Goal: Book appointment/travel/reservation

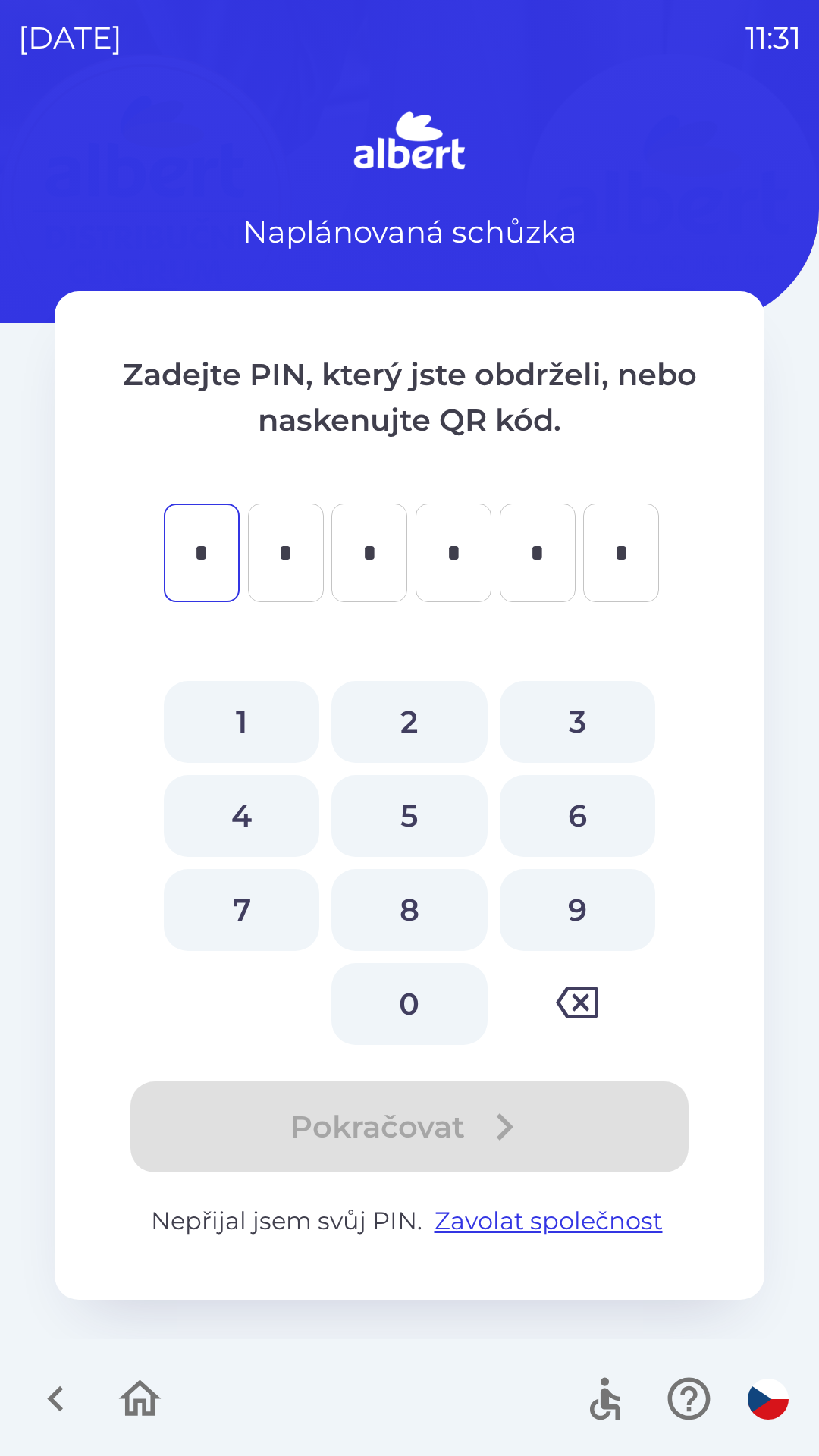
click at [41, 1407] on icon "button" at bounding box center [56, 1399] width 51 height 51
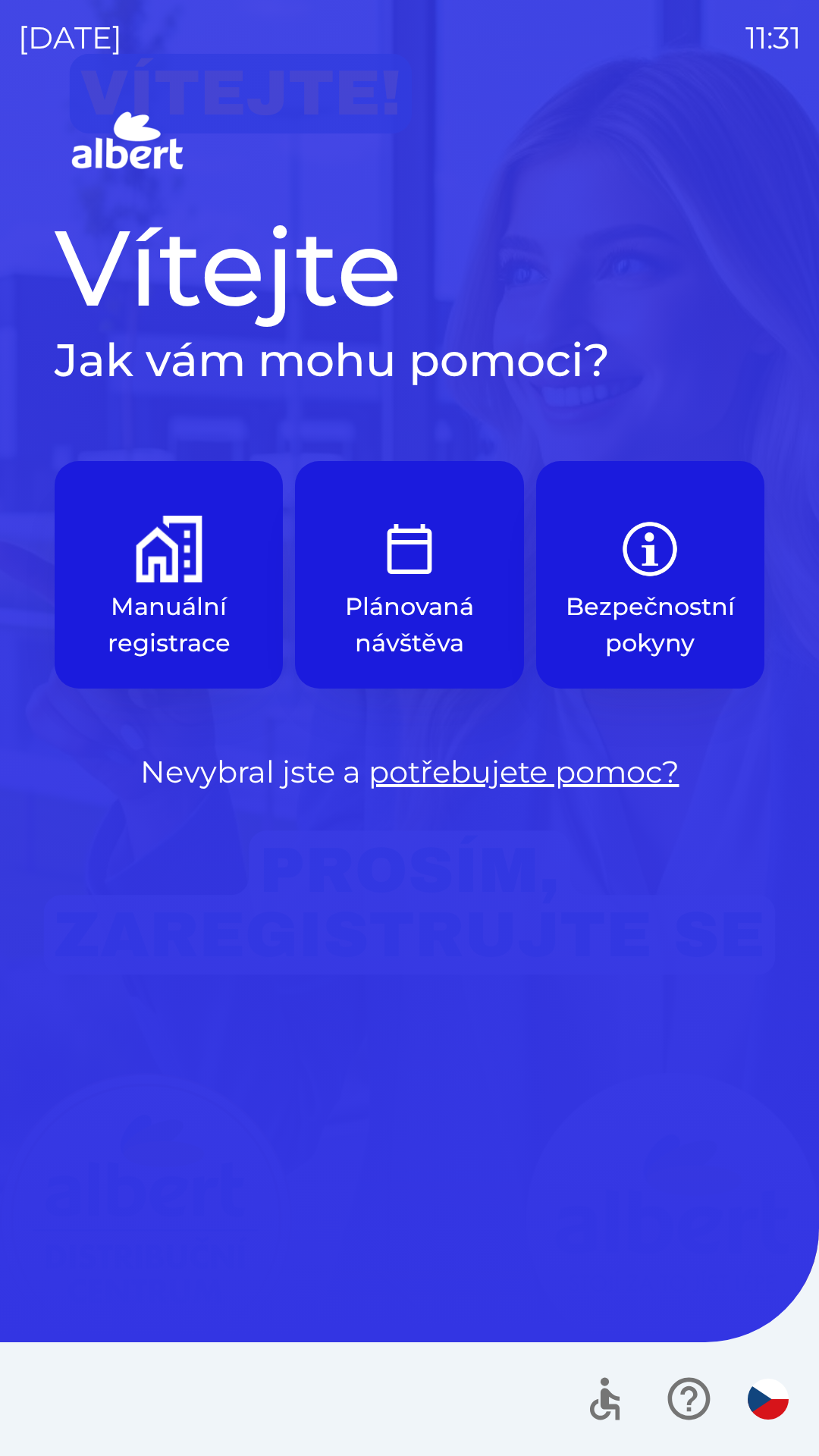
click at [157, 538] on img "button" at bounding box center [169, 549] width 67 height 67
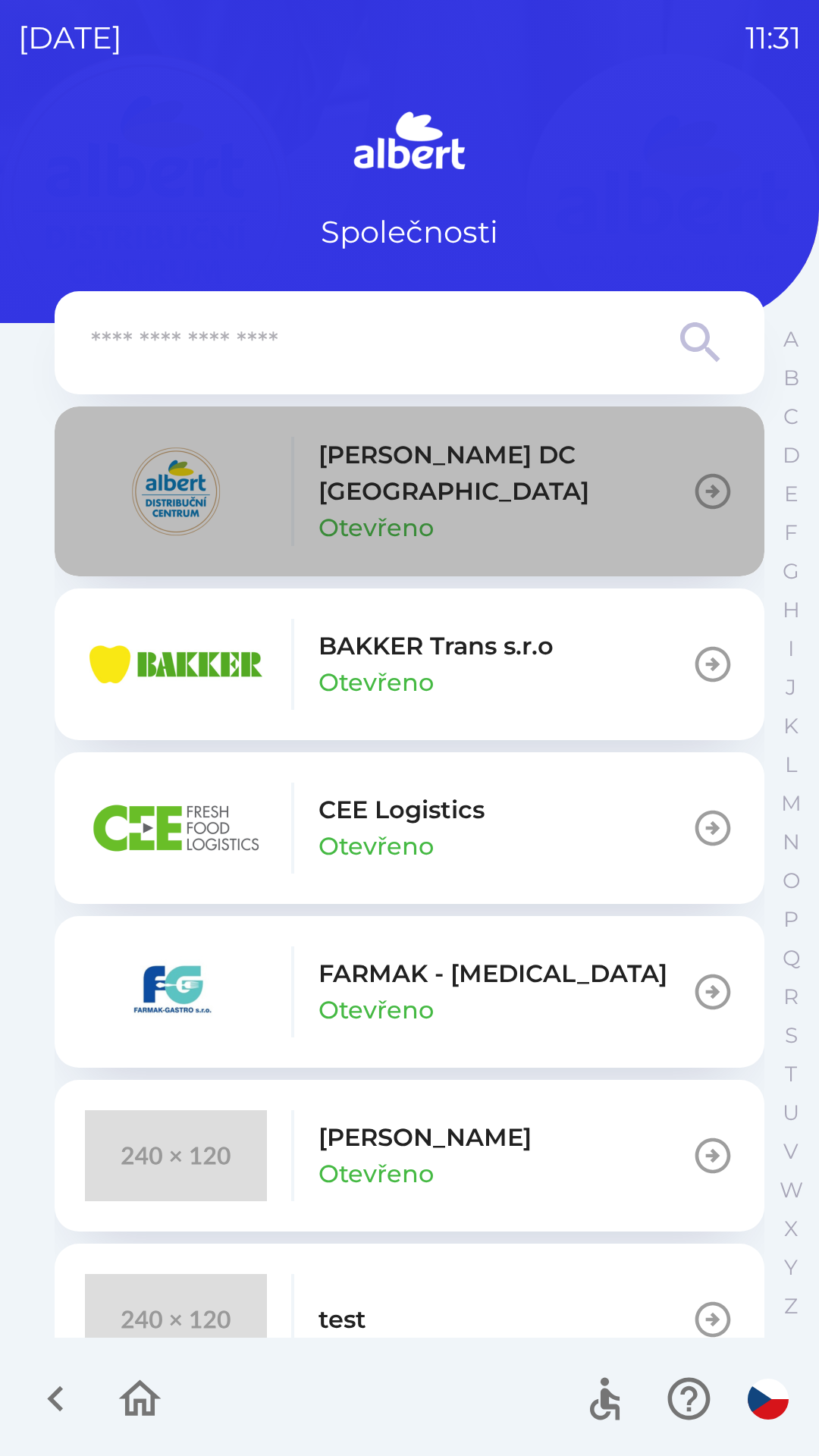
click at [487, 450] on p "[PERSON_NAME] DC [GEOGRAPHIC_DATA]" at bounding box center [505, 473] width 373 height 73
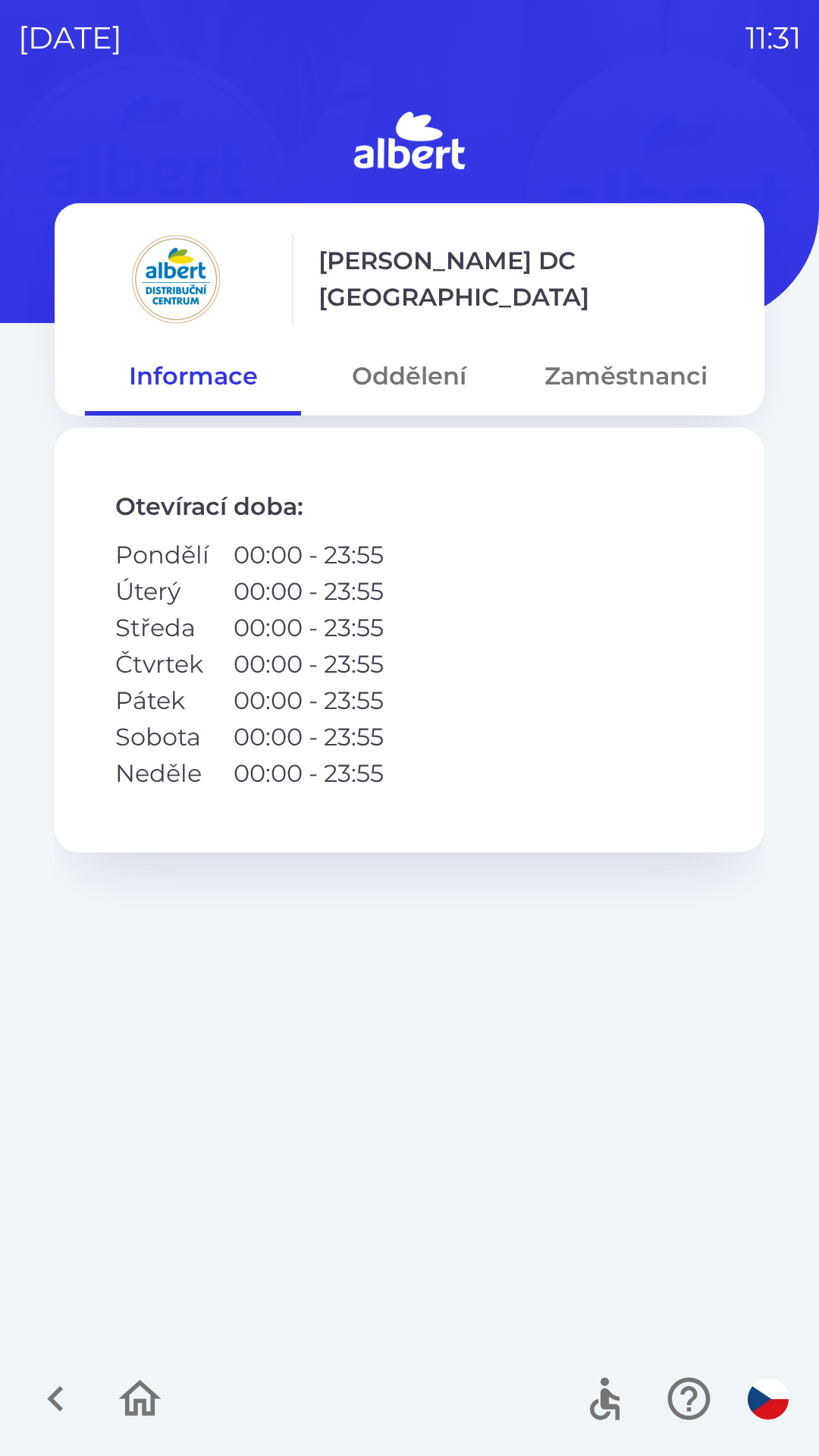
click at [44, 1387] on icon "button" at bounding box center [56, 1399] width 51 height 51
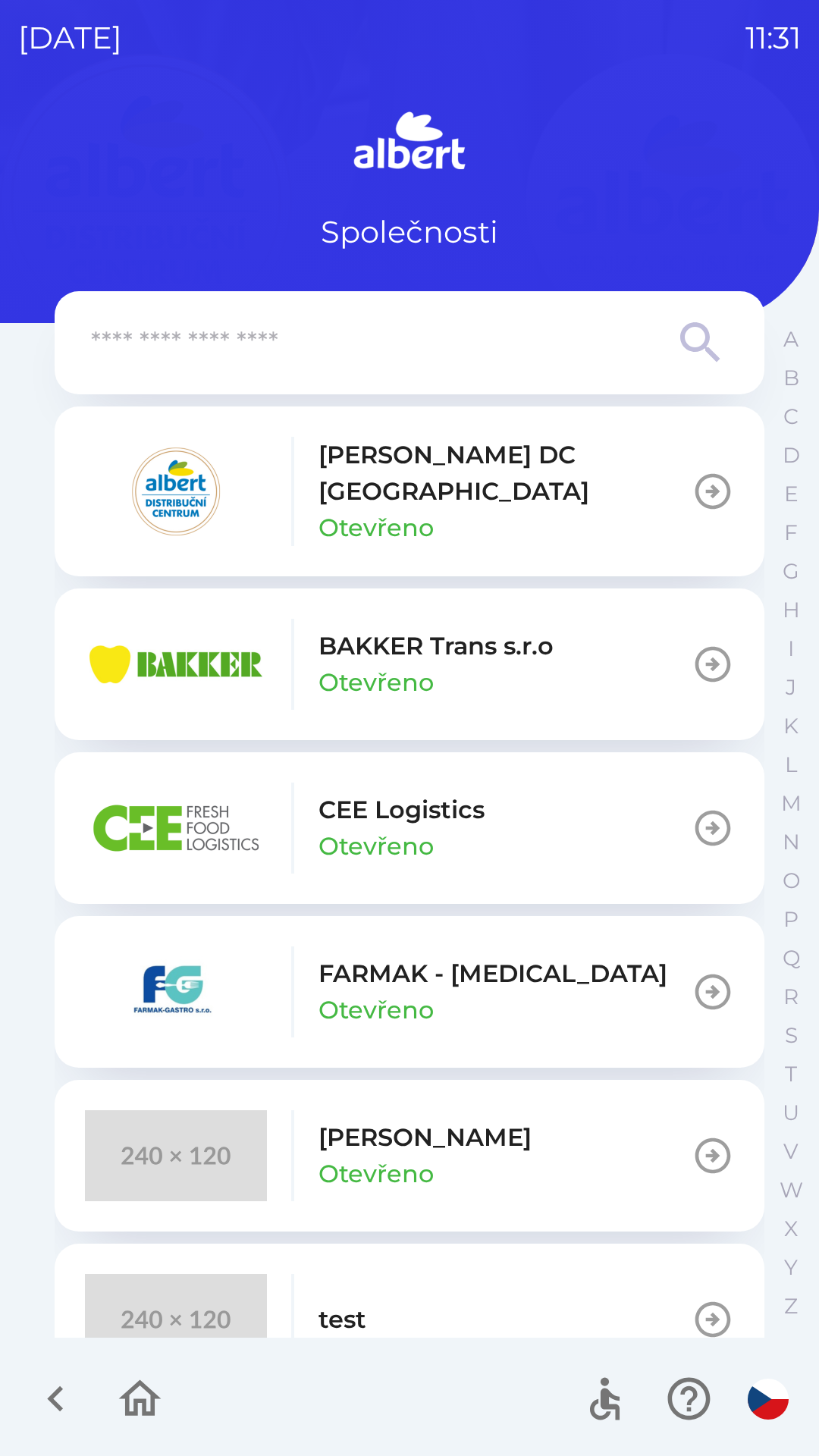
click at [455, 462] on p "[PERSON_NAME] DC [GEOGRAPHIC_DATA]" at bounding box center [505, 473] width 373 height 73
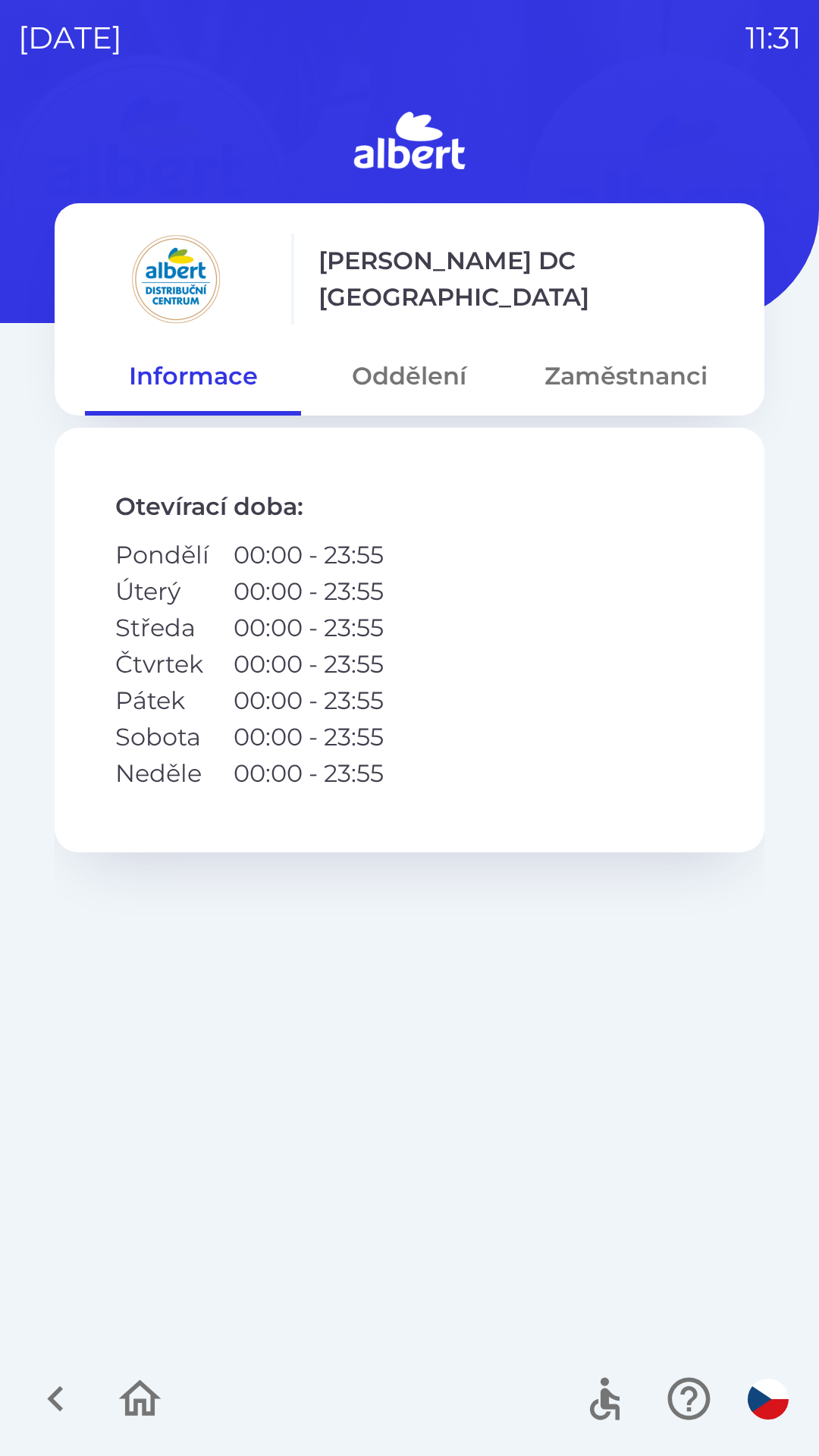
click at [640, 376] on button "Zaměstnanci" at bounding box center [625, 376] width 216 height 54
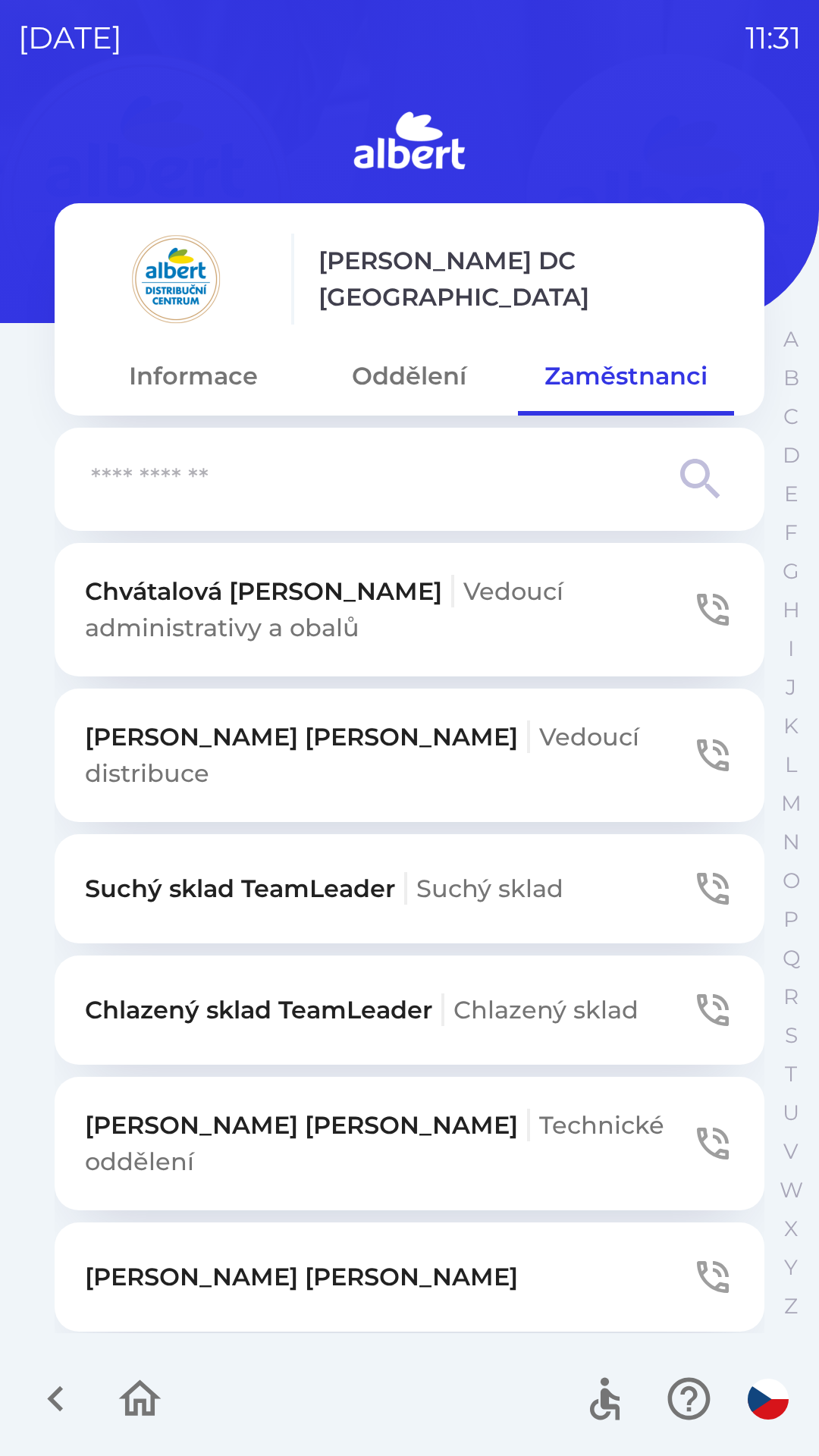
click at [428, 366] on button "Oddělení" at bounding box center [408, 376] width 216 height 54
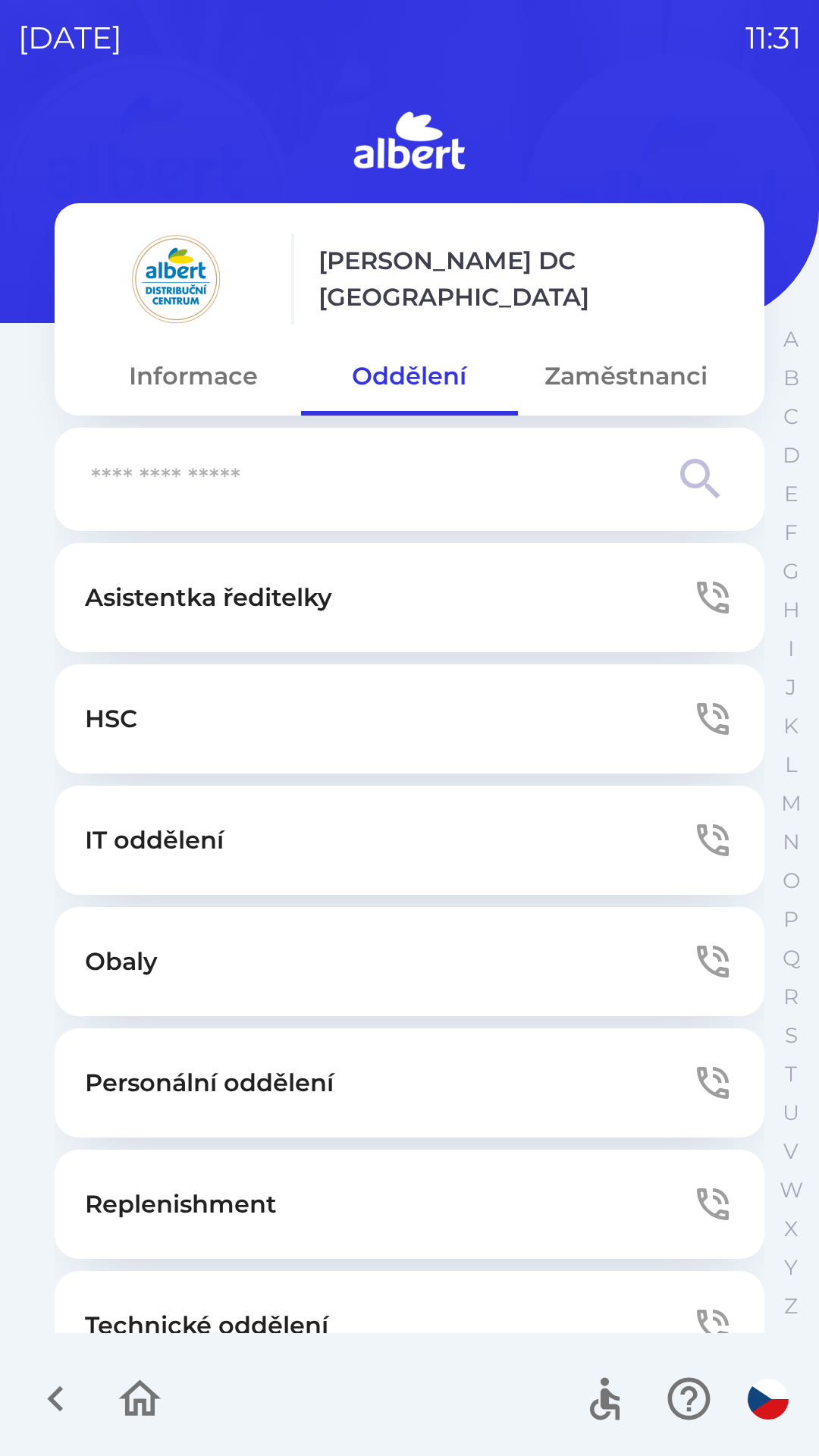
click at [316, 1313] on p "Technické oddělení" at bounding box center [206, 1325] width 243 height 37
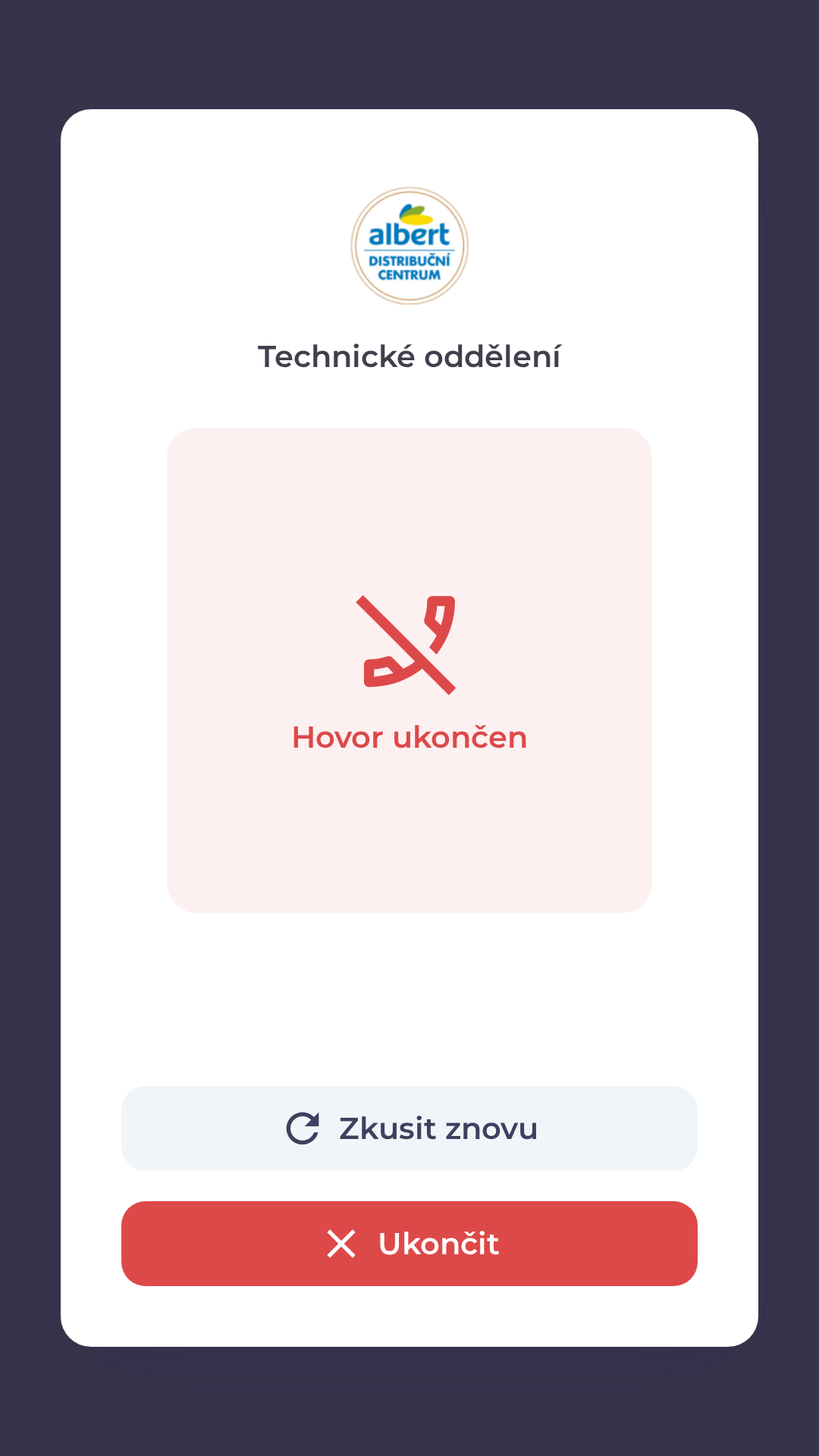
click at [418, 1235] on button "Ukončit" at bounding box center [409, 1243] width 577 height 85
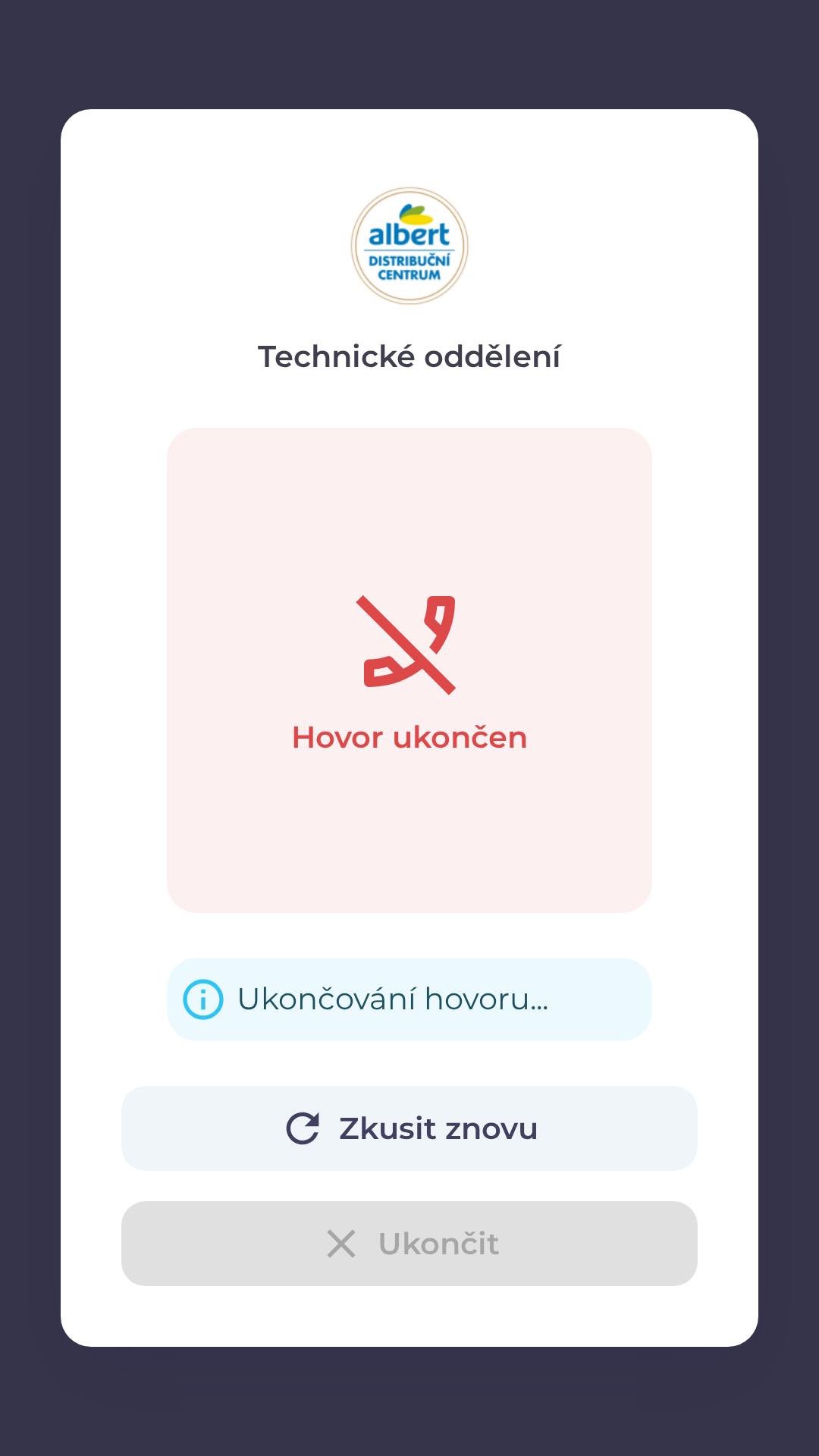
click at [395, 1111] on button "Zkusit znovu" at bounding box center [409, 1128] width 577 height 85
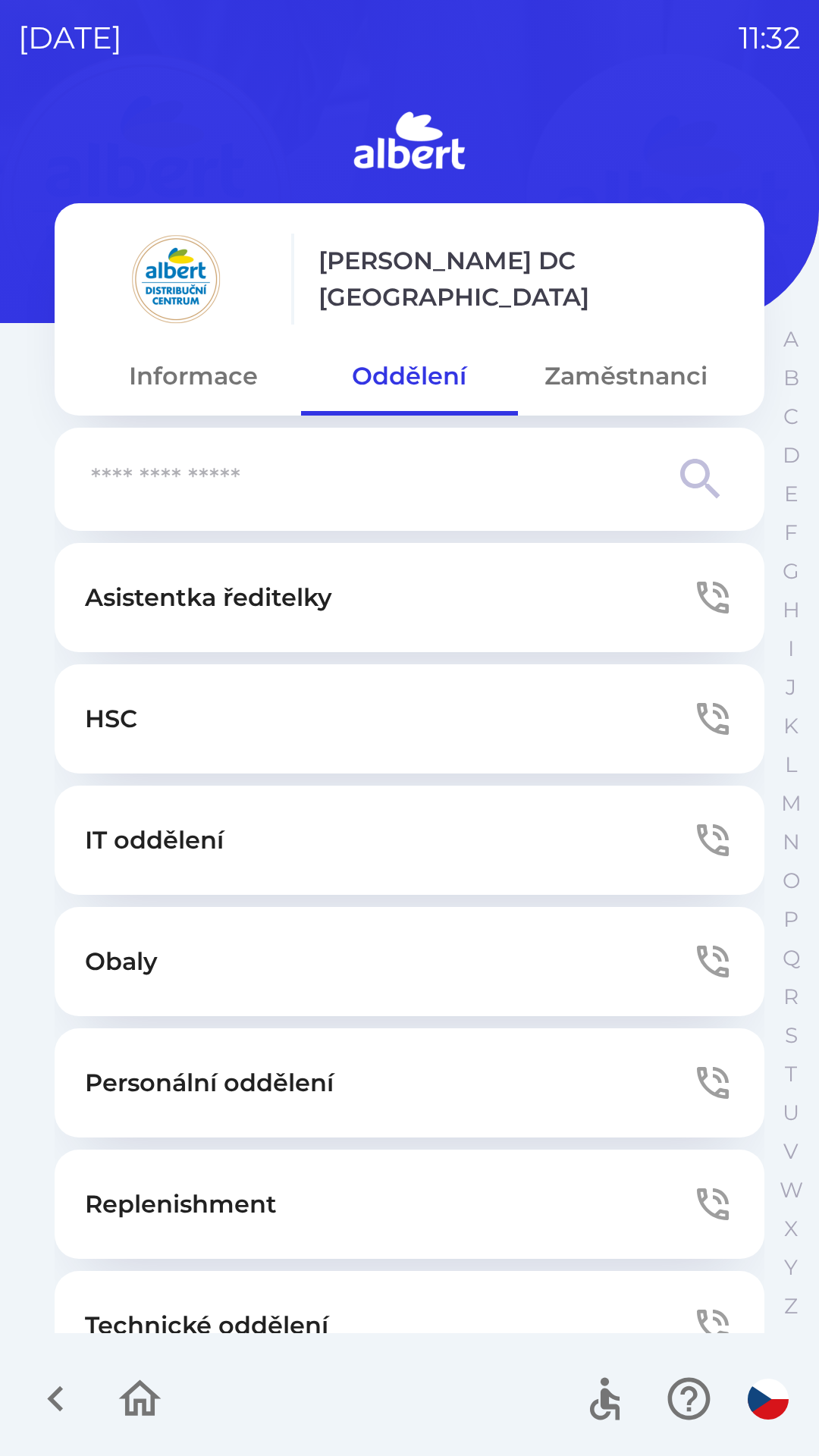
scroll to position [47, 0]
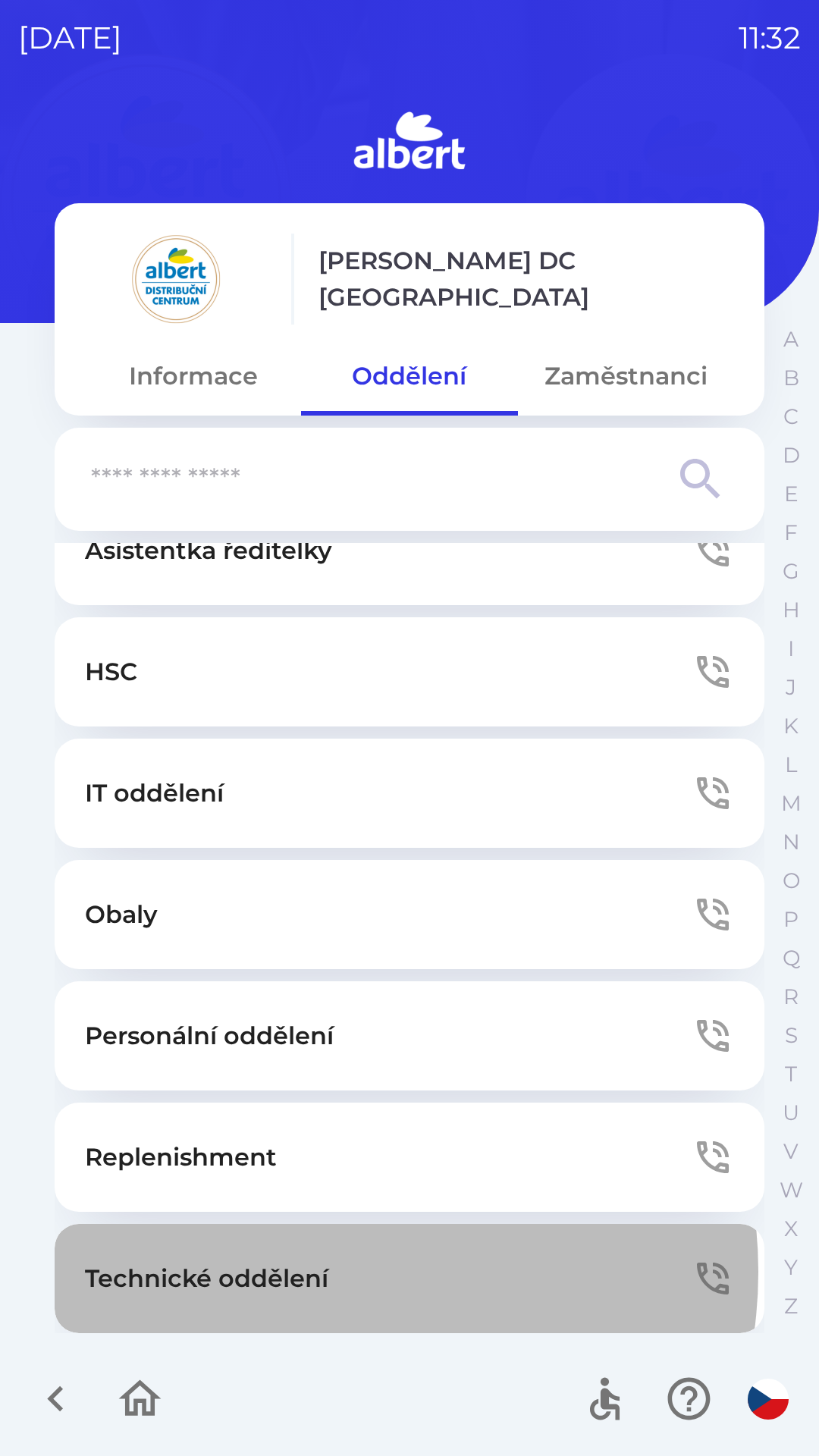
click at [316, 1272] on p "Technické oddělení" at bounding box center [206, 1278] width 243 height 37
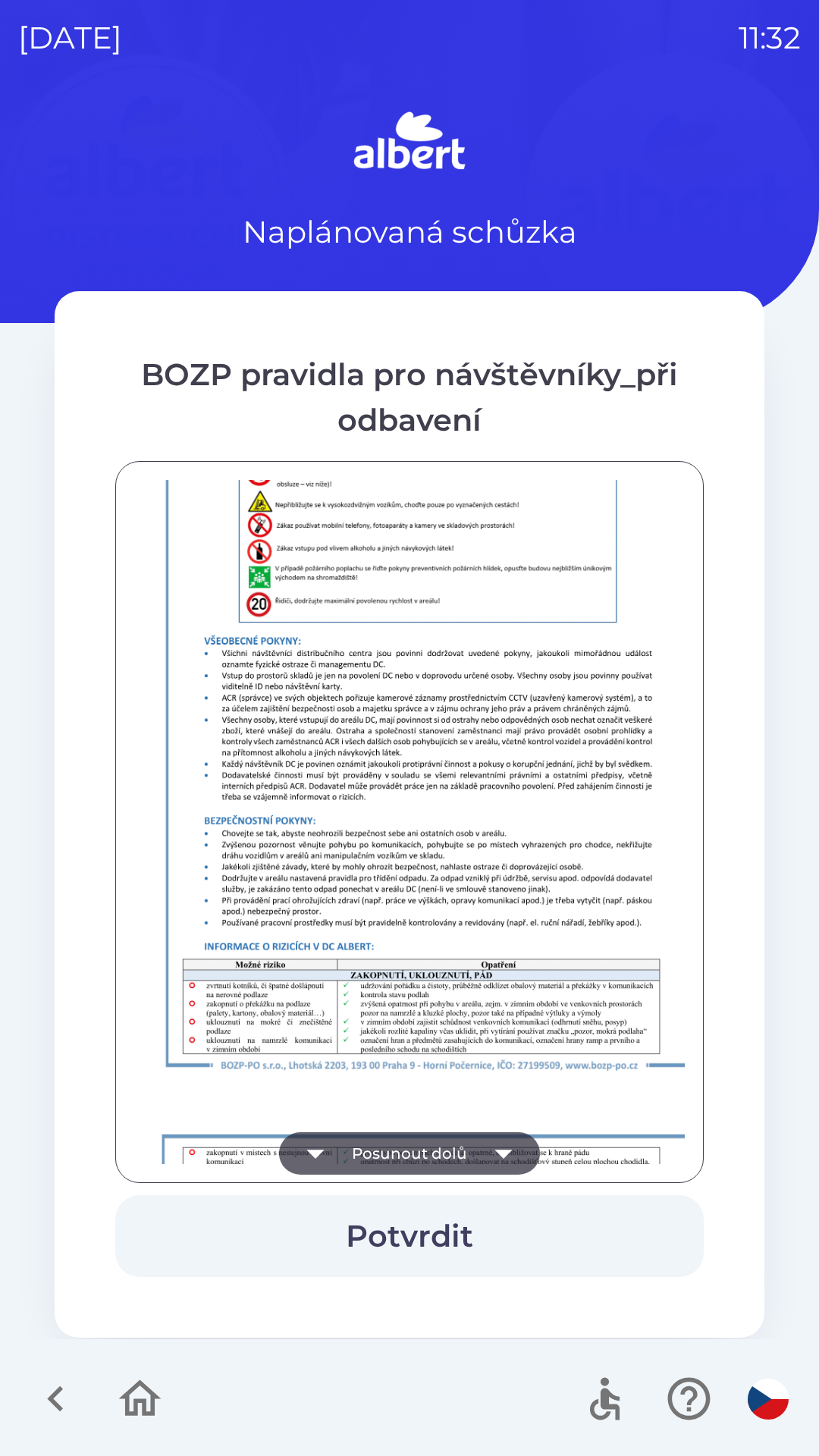
scroll to position [1064, 0]
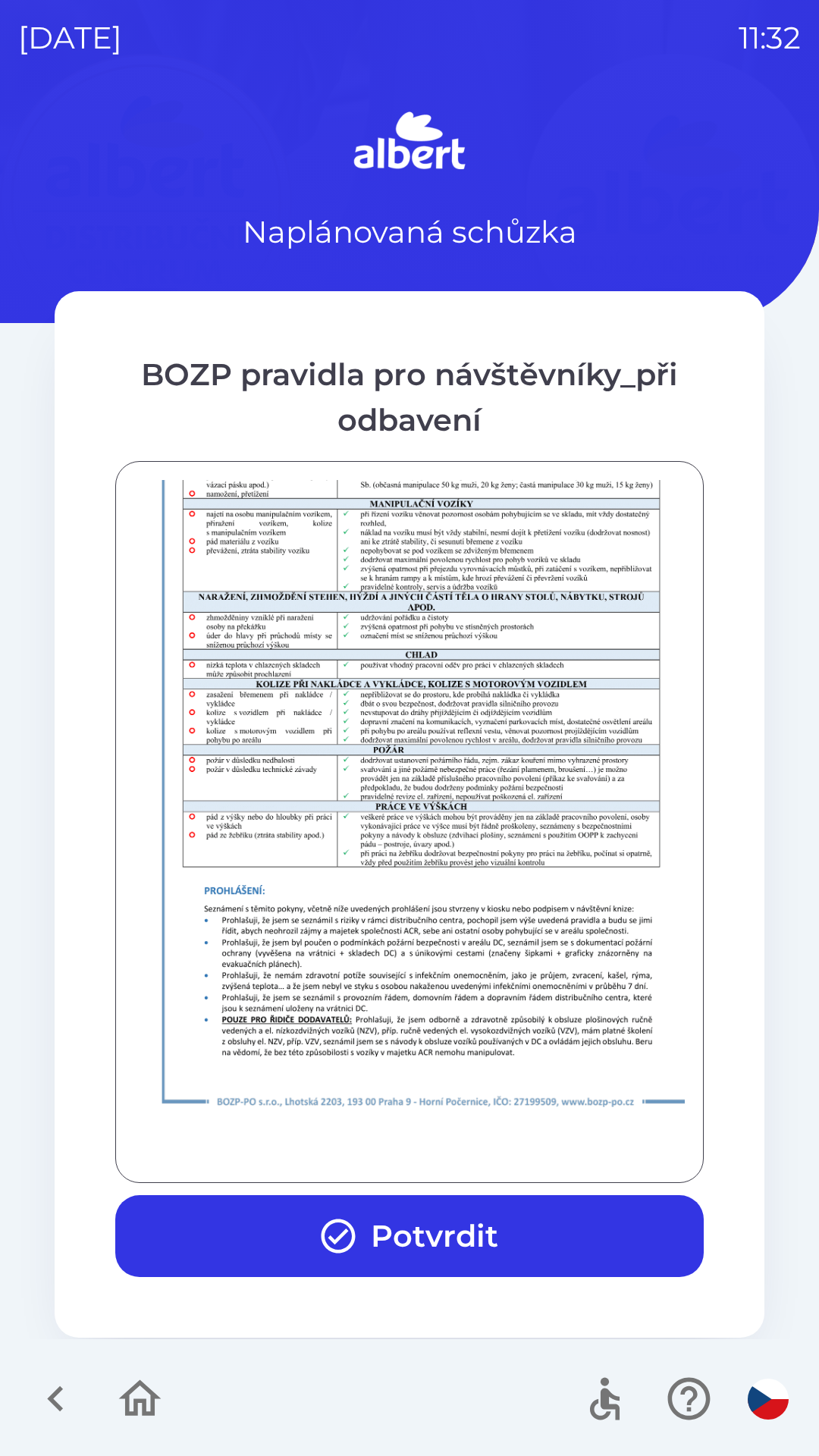
click at [418, 1242] on button "Potvrdit" at bounding box center [410, 1236] width 589 height 82
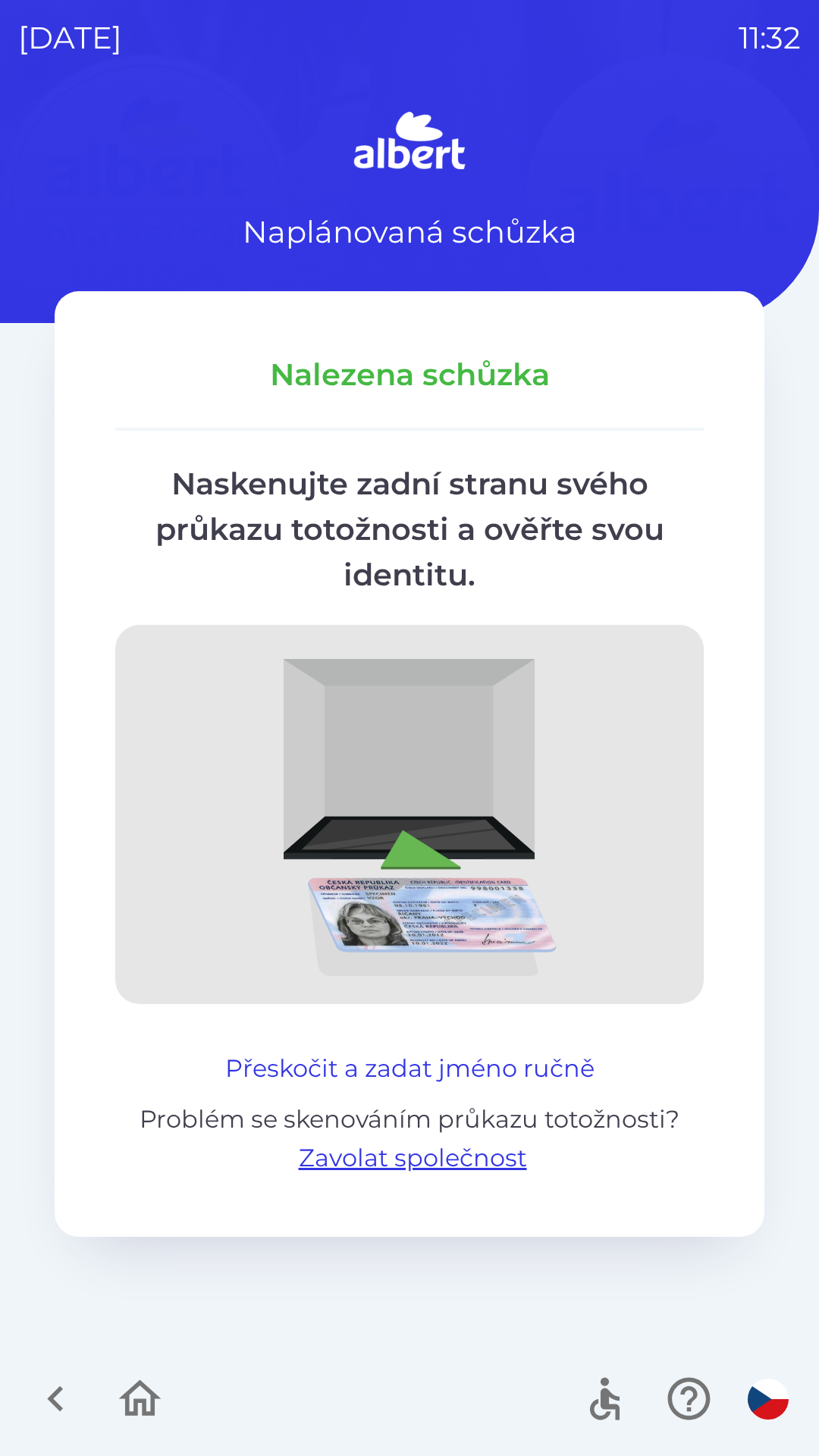
click at [517, 1053] on button "Přeskočit a zadat jméno ručně" at bounding box center [410, 1068] width 381 height 37
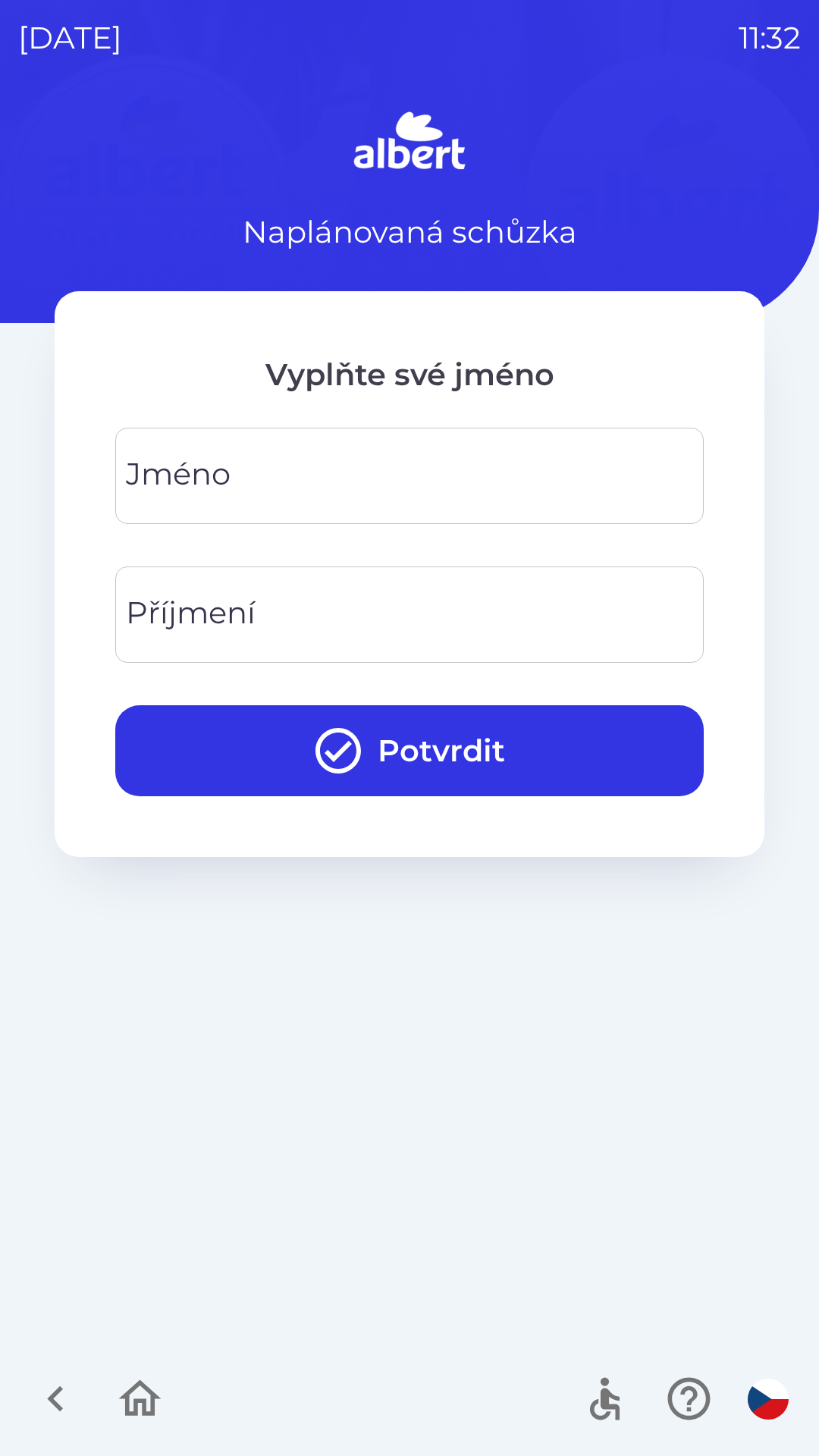
click at [270, 476] on input "Jméno" at bounding box center [409, 475] width 552 height 60
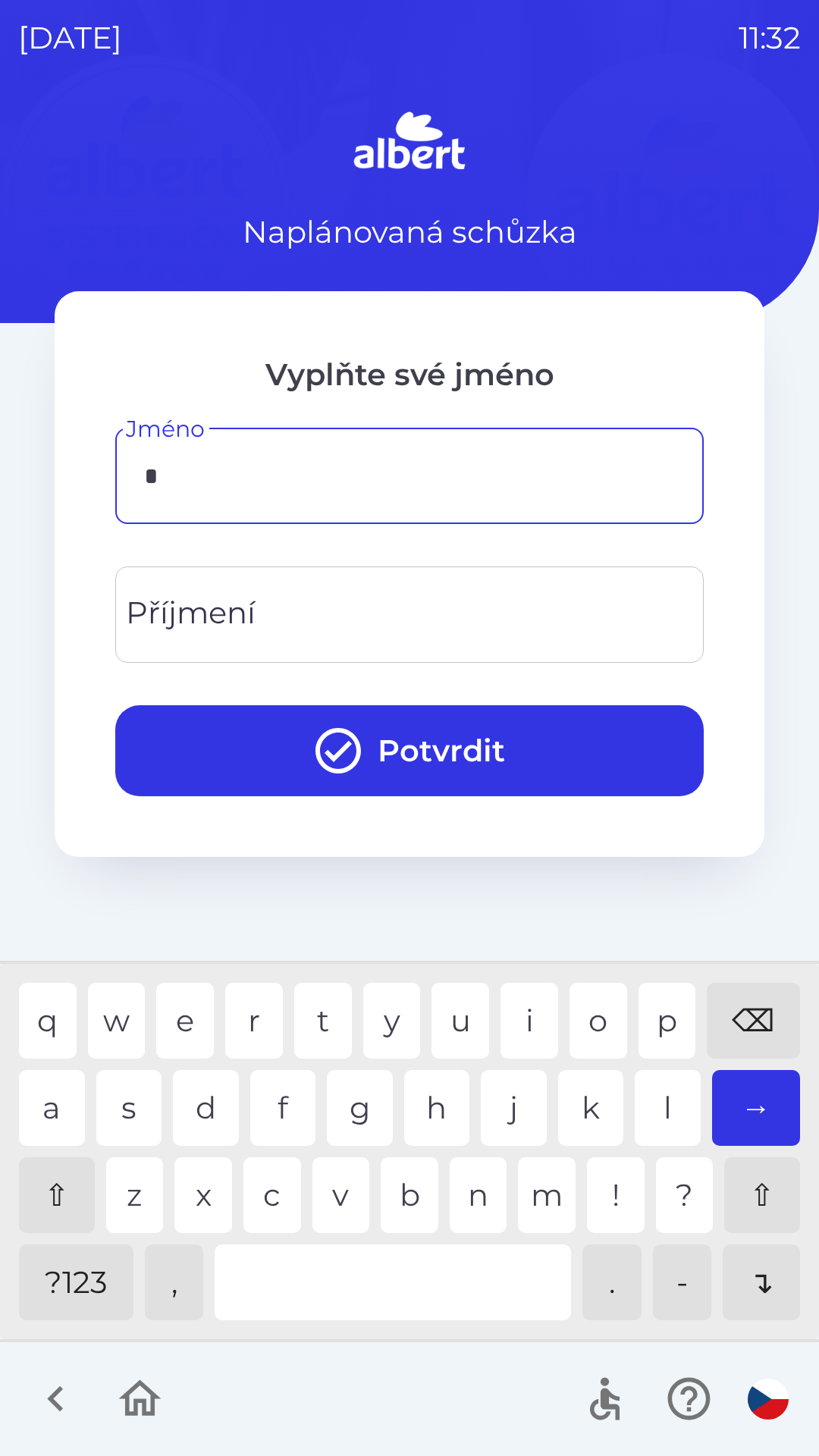
click at [45, 1103] on div "a" at bounding box center [52, 1108] width 66 height 76
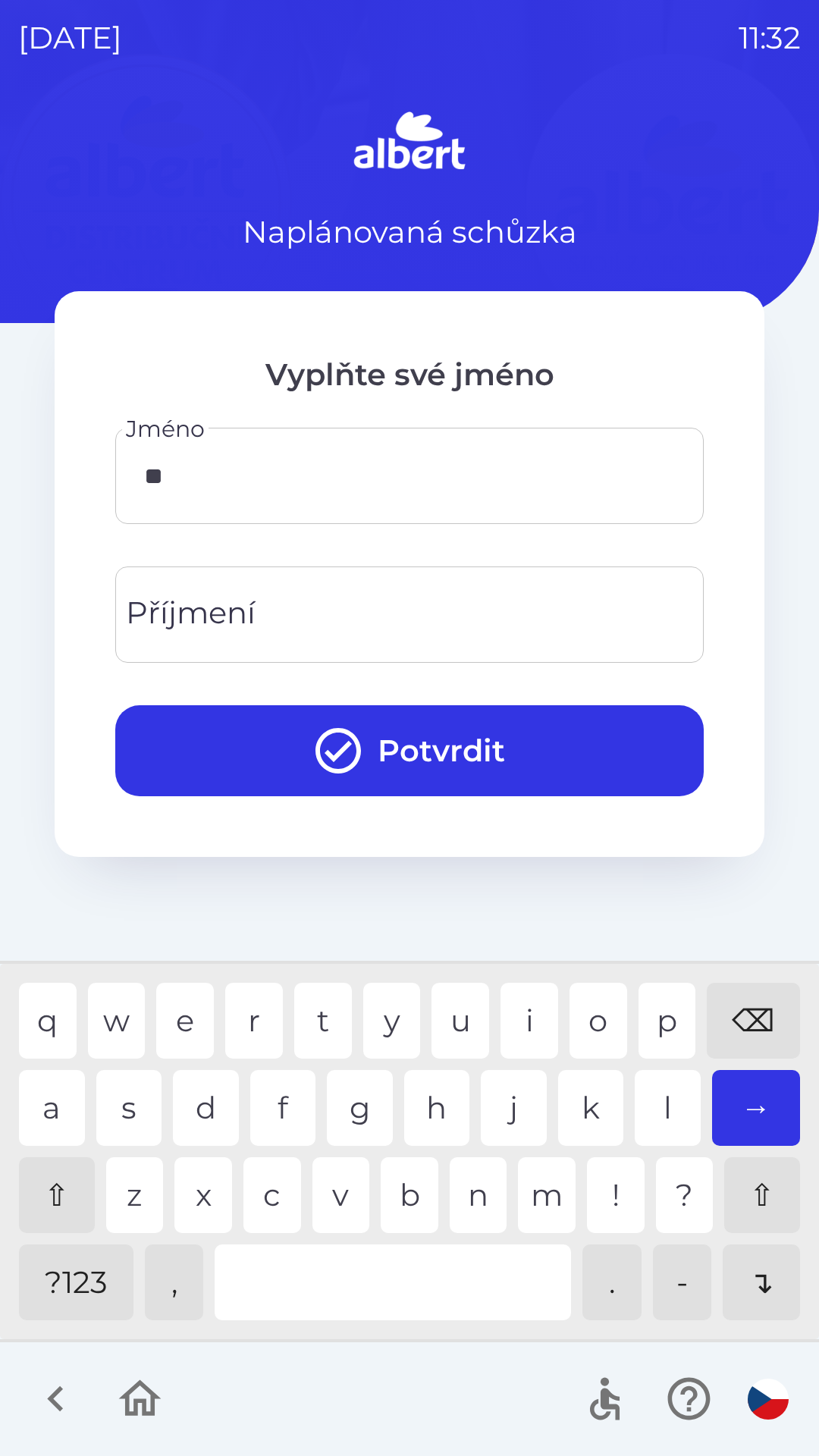
click at [473, 1202] on div "n" at bounding box center [478, 1194] width 57 height 76
click at [54, 1101] on div "a" at bounding box center [52, 1108] width 66 height 76
click at [309, 1021] on div "t" at bounding box center [323, 1020] width 57 height 76
click at [520, 1004] on div "i" at bounding box center [530, 1020] width 57 height 76
type input "********"
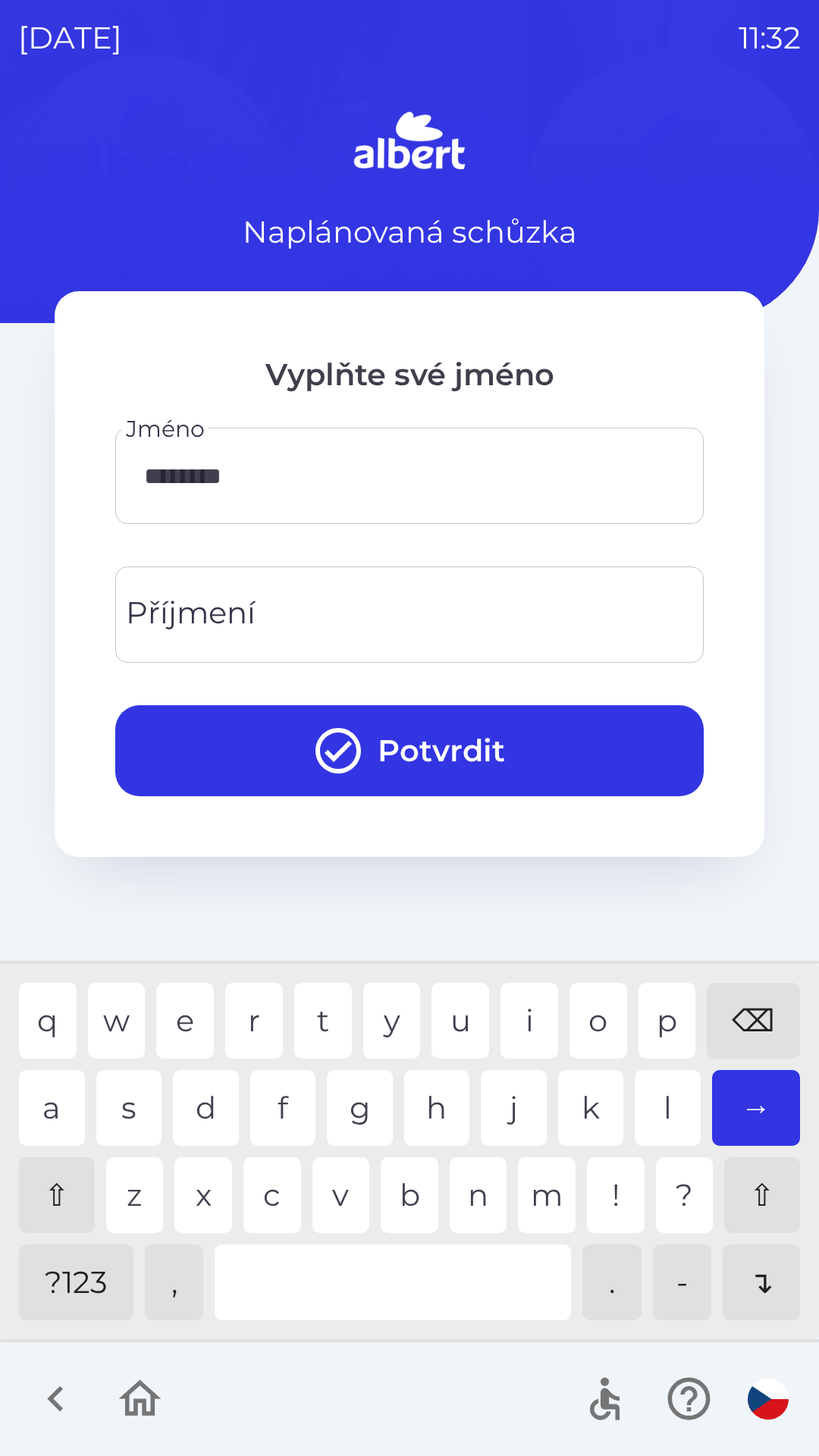
click at [525, 1009] on div "i" at bounding box center [530, 1020] width 57 height 76
click at [293, 621] on input "Příjmení" at bounding box center [409, 614] width 552 height 60
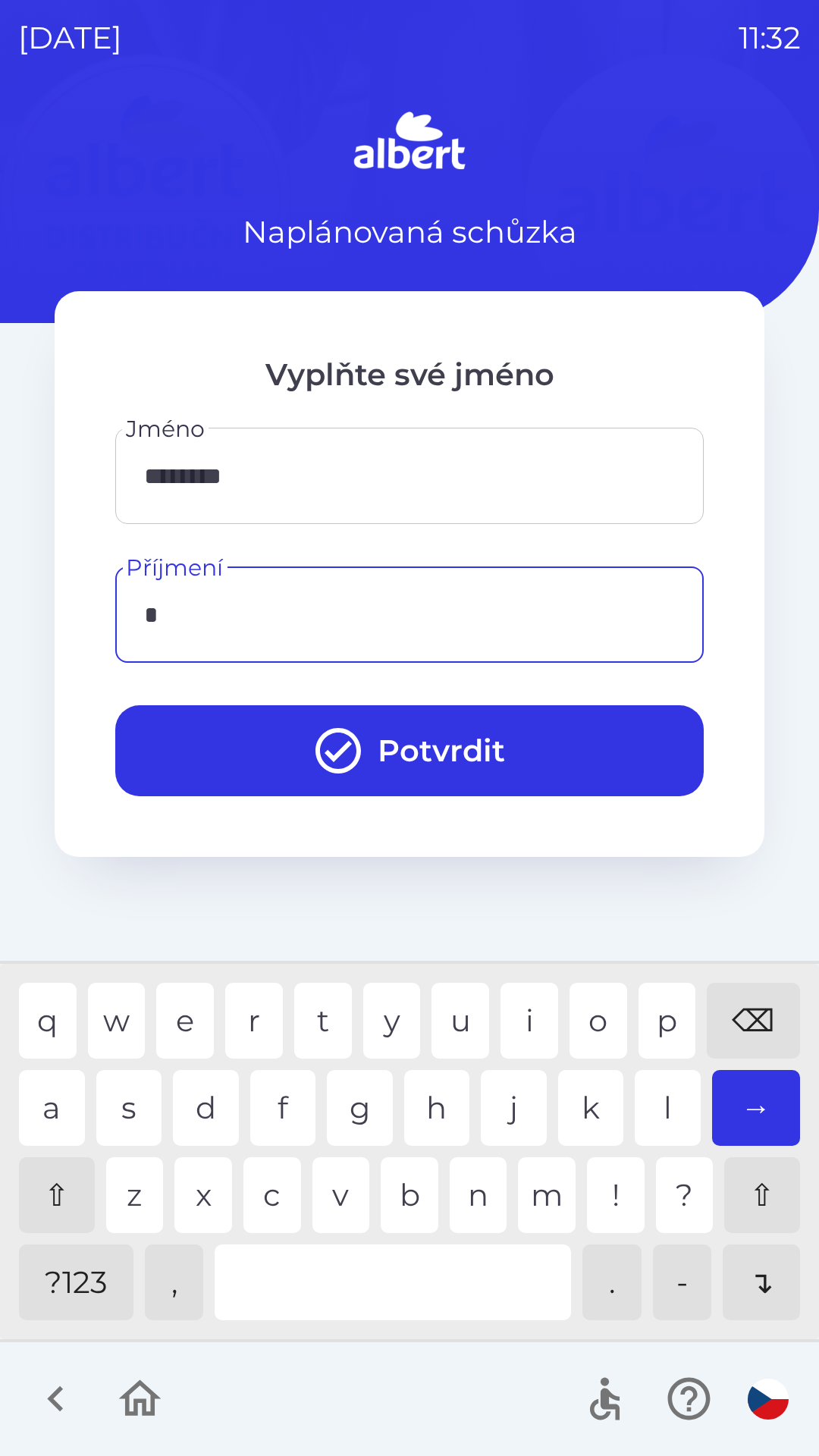
click at [317, 1007] on div "t" at bounding box center [323, 1020] width 57 height 76
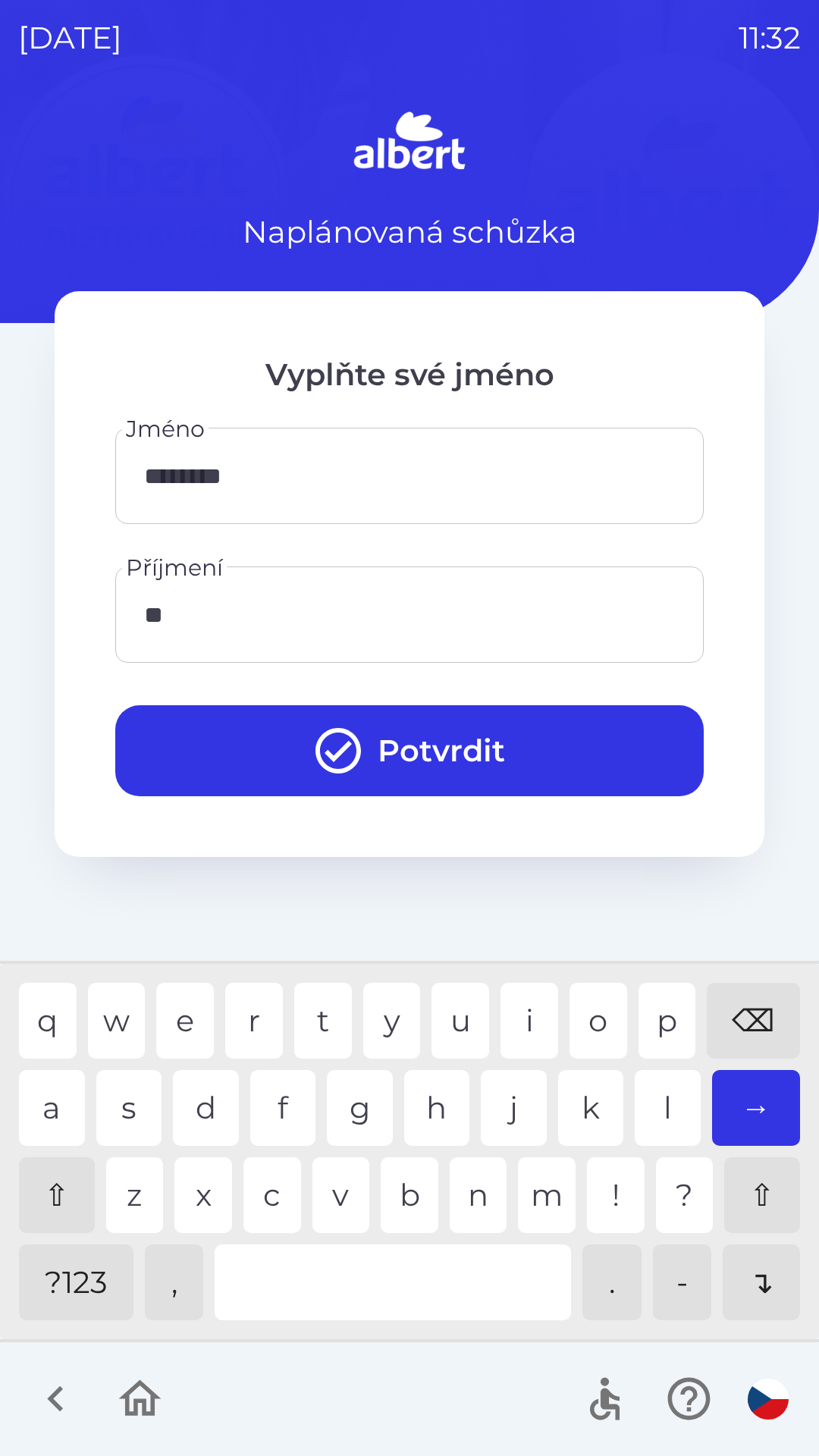
click at [182, 1021] on div "e" at bounding box center [185, 1020] width 57 height 76
click at [657, 1099] on div "l" at bounding box center [667, 1108] width 66 height 76
click at [455, 1021] on div "u" at bounding box center [460, 1020] width 57 height 76
type input "*******"
click at [586, 1097] on div "k" at bounding box center [591, 1108] width 66 height 76
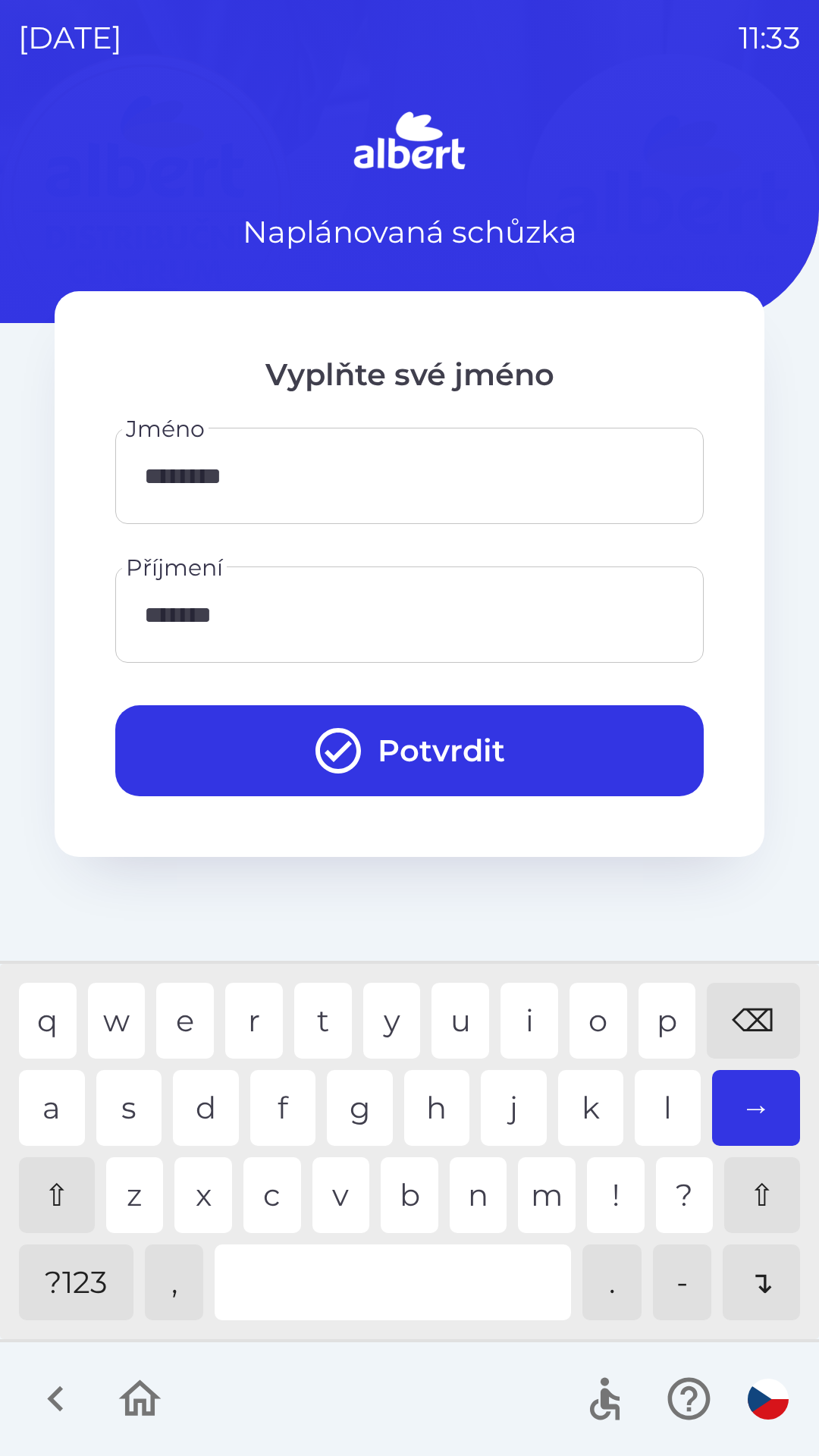
click at [409, 754] on button "Potvrdit" at bounding box center [410, 750] width 589 height 91
